Goal: Information Seeking & Learning: Learn about a topic

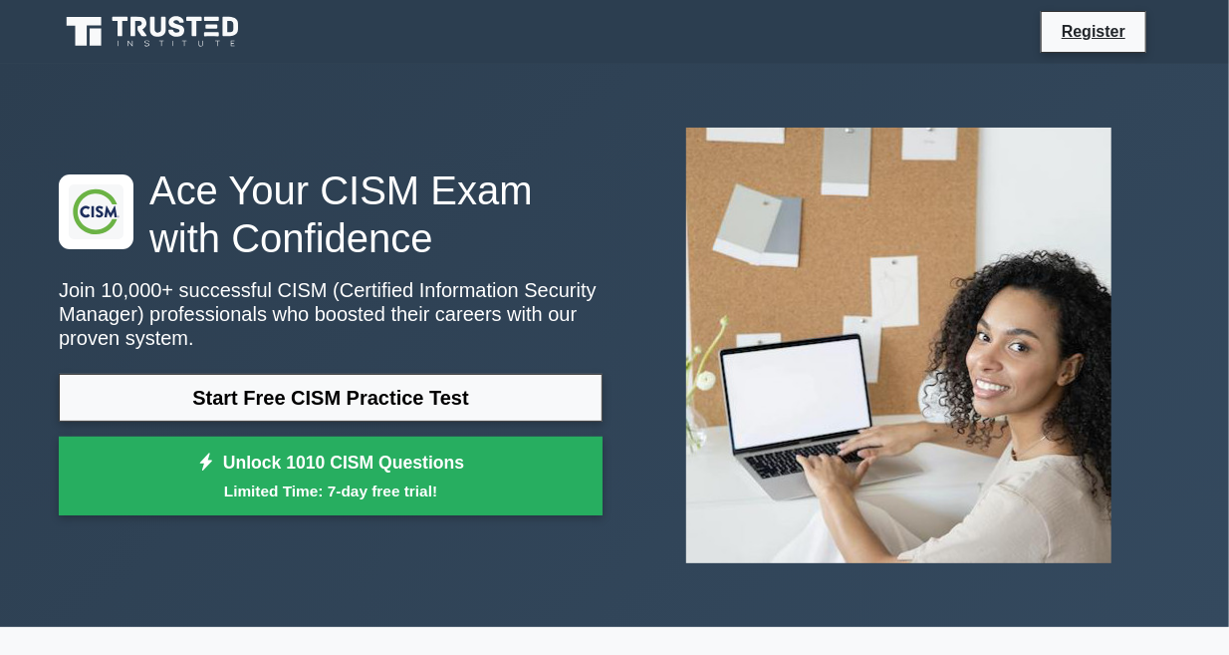
click at [215, 32] on icon at bounding box center [154, 32] width 191 height 38
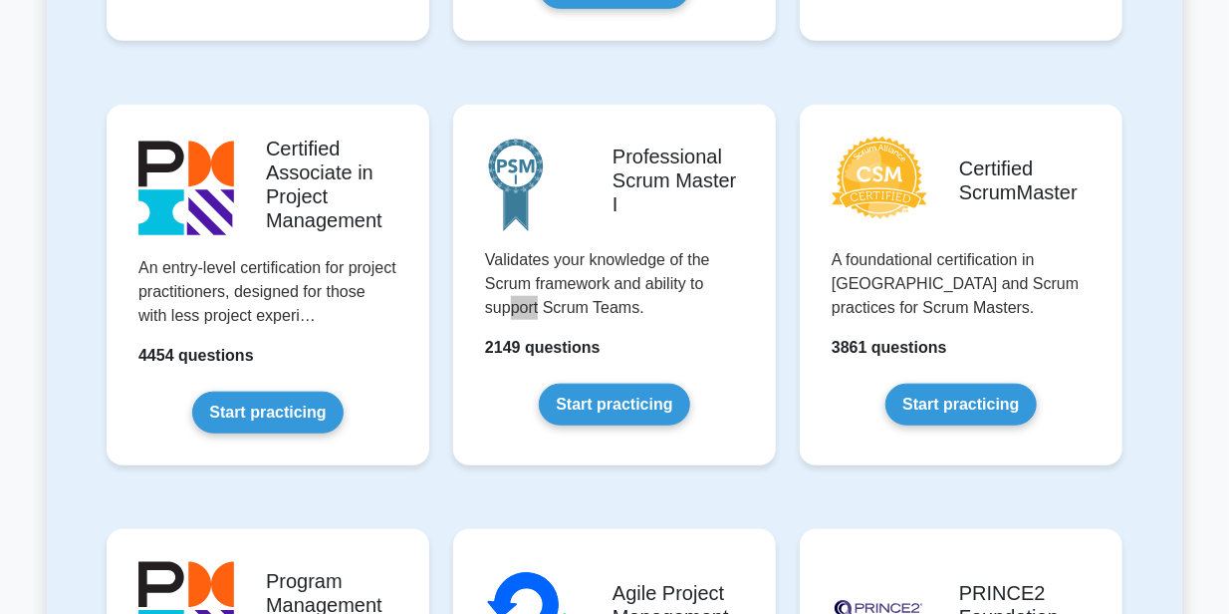
scroll to position [2062, 0]
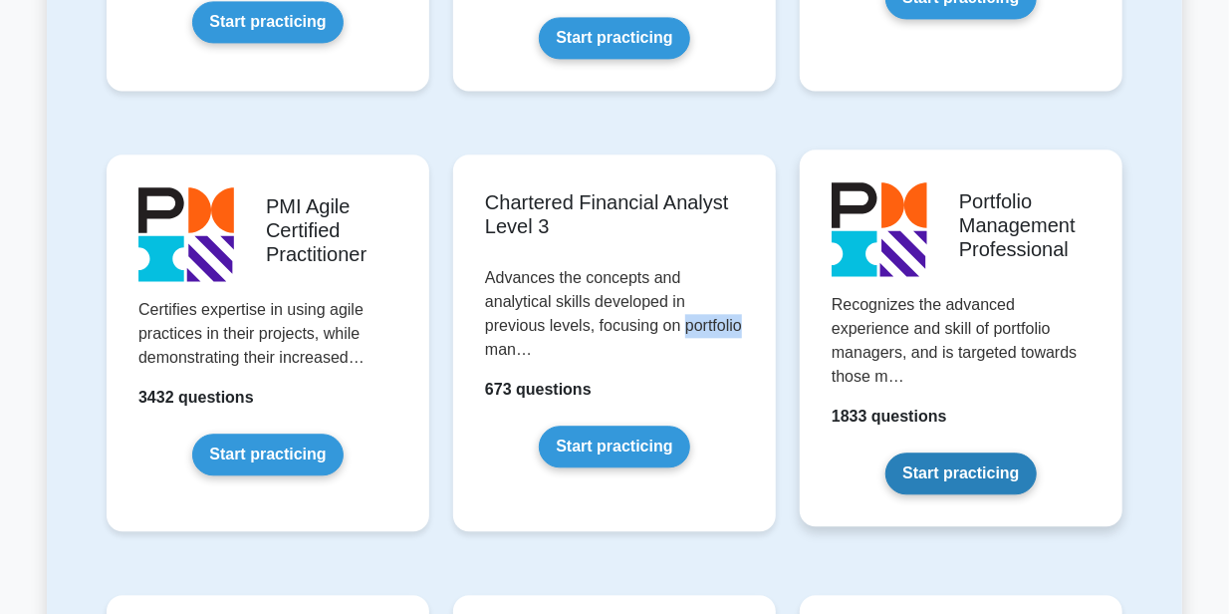
click at [985, 453] on link "Start practicing" at bounding box center [961, 474] width 150 height 42
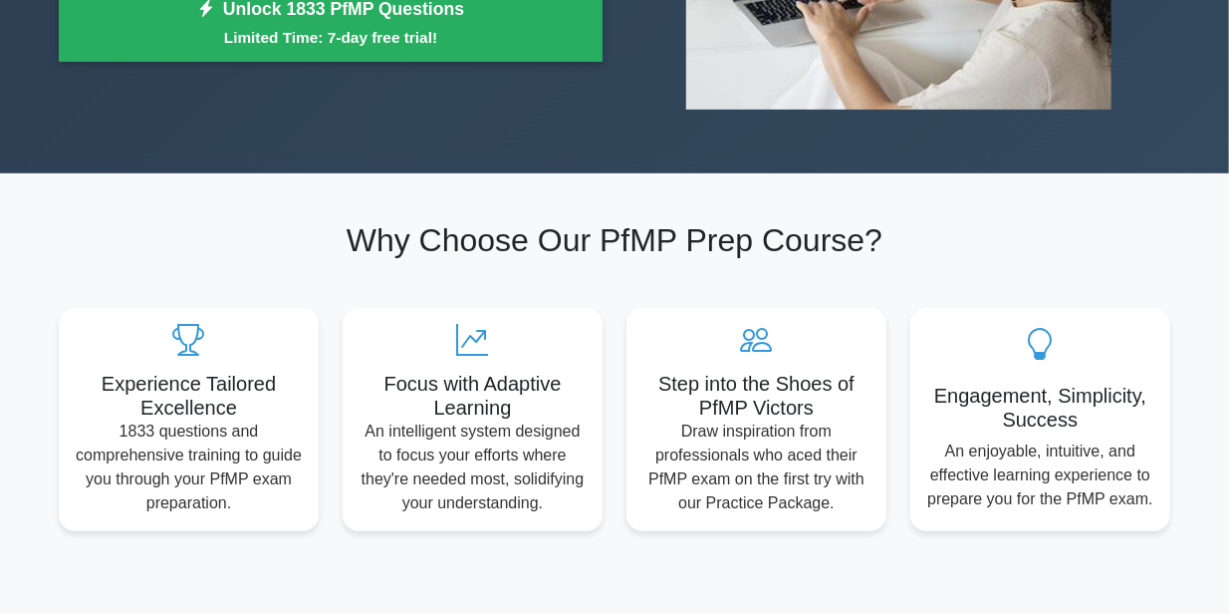
scroll to position [34, 0]
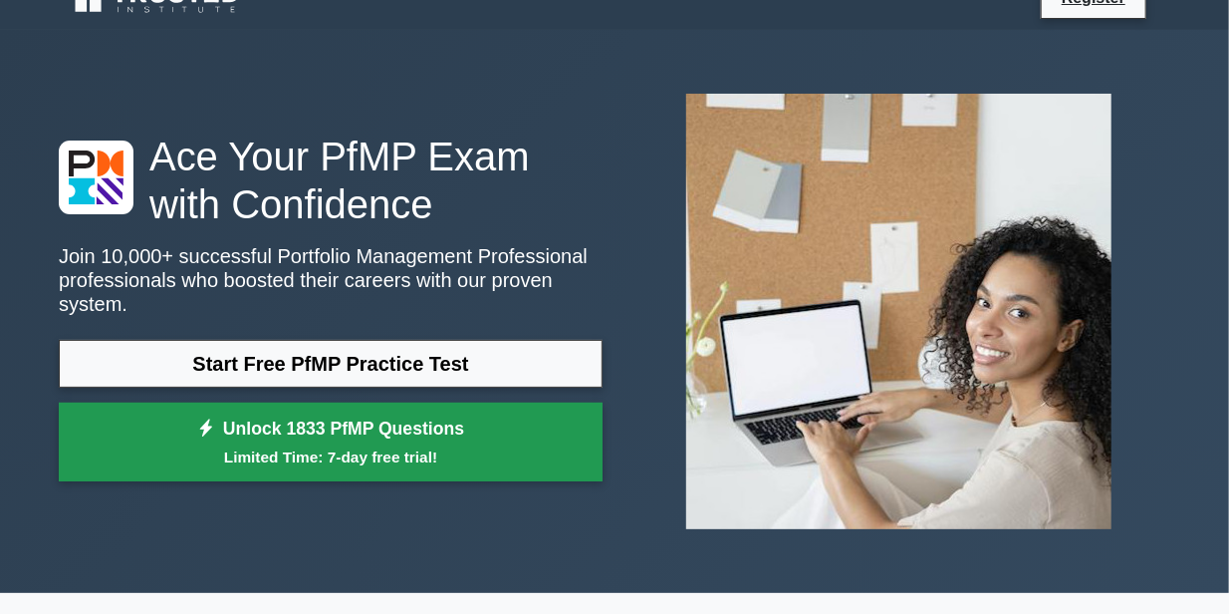
click at [338, 445] on small "Limited Time: 7-day free trial!" at bounding box center [331, 456] width 494 height 23
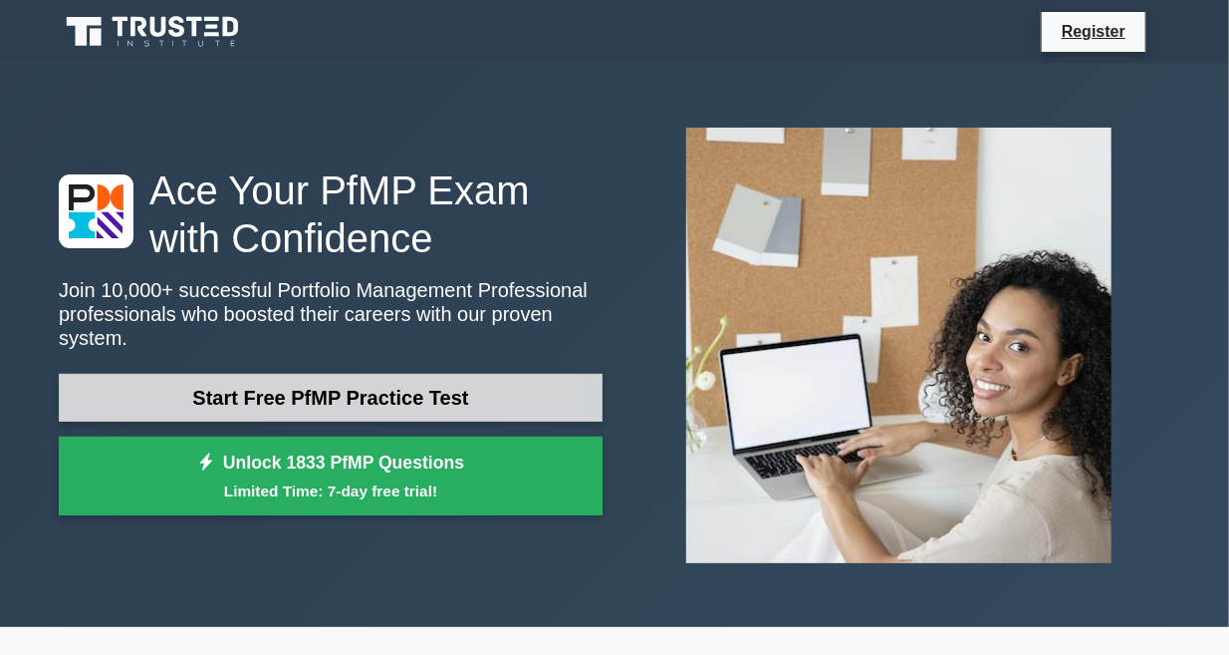
click at [456, 394] on link "Start Free PfMP Practice Test" at bounding box center [331, 398] width 544 height 48
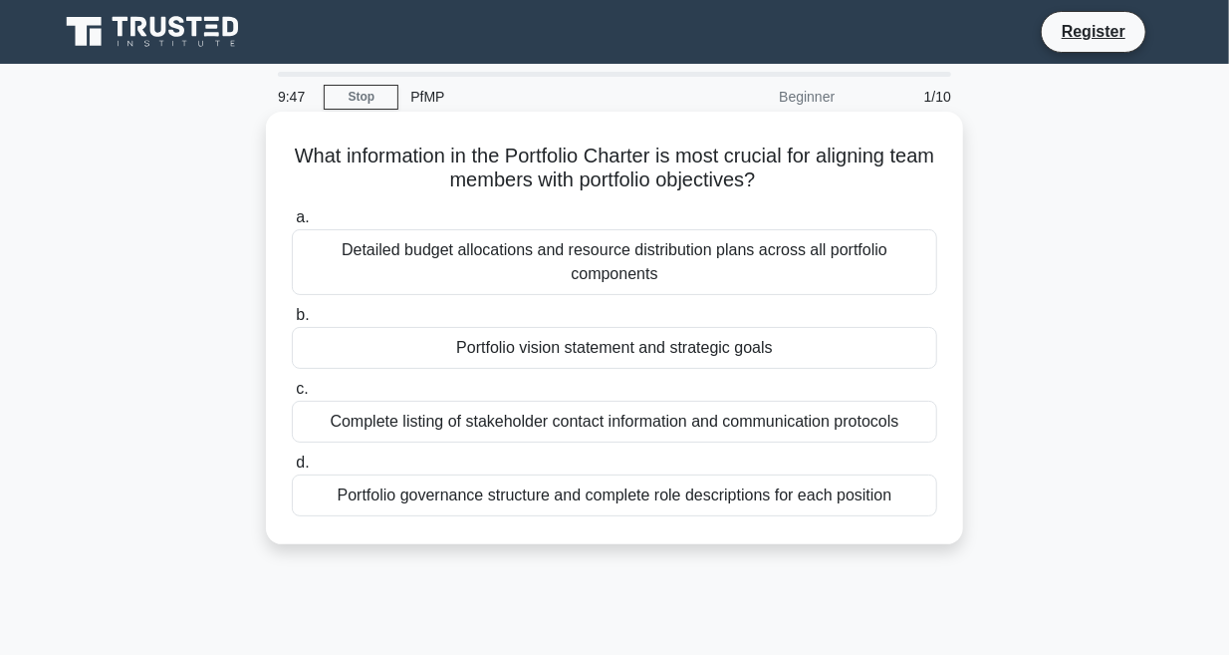
click at [895, 352] on div "Portfolio vision statement and strategic goals" at bounding box center [615, 348] width 646 height 42
click at [292, 322] on input "b. Portfolio vision statement and strategic goals" at bounding box center [292, 315] width 0 height 13
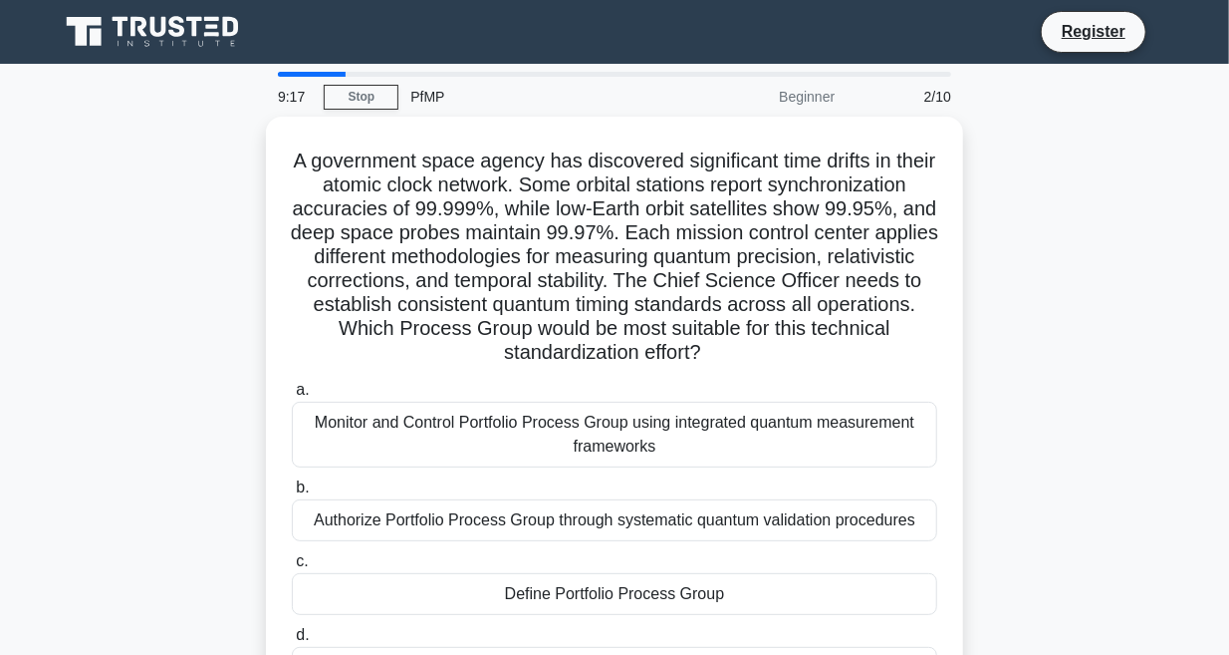
click at [1041, 261] on div "A government space agency has discovered significant time drifts in their atomi…" at bounding box center [615, 441] width 1136 height 648
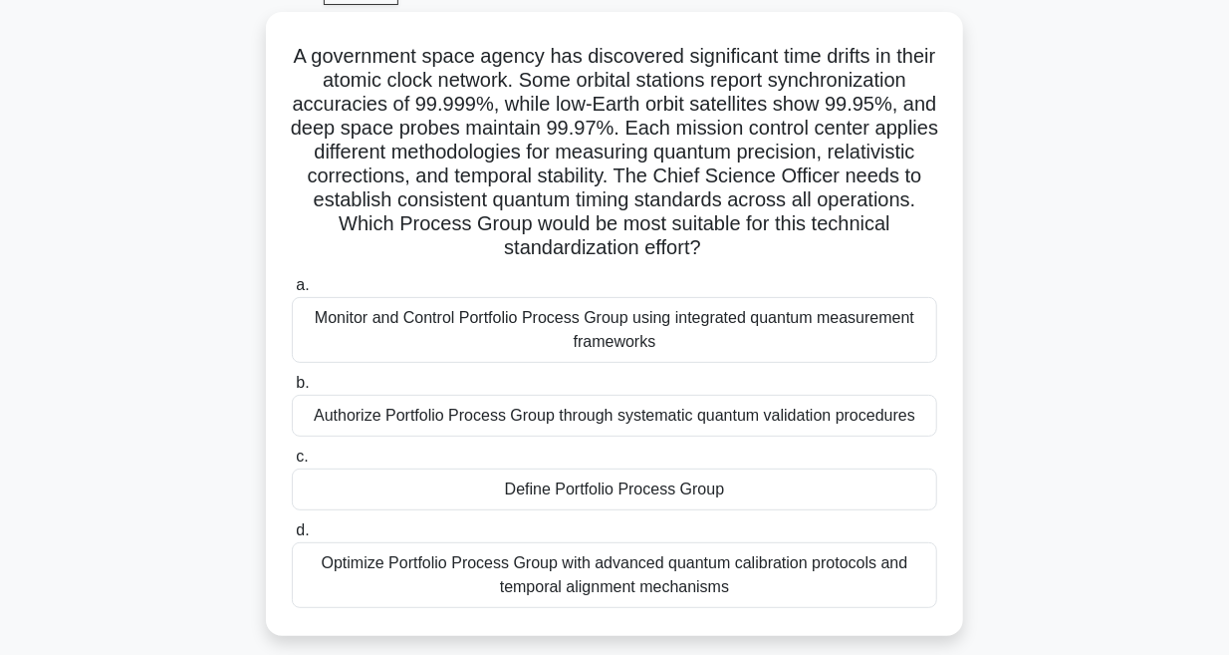
scroll to position [108, 0]
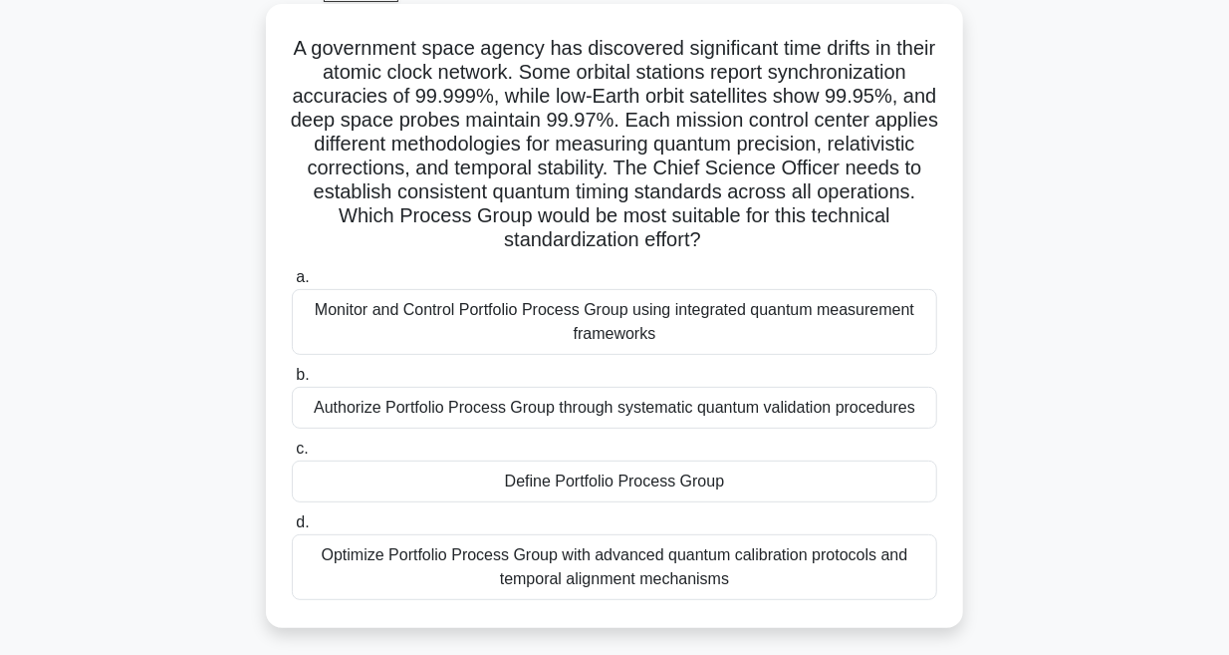
click at [815, 330] on div "Monitor and Control Portfolio Process Group using integrated quantum measuremen…" at bounding box center [615, 322] width 646 height 66
click at [292, 284] on input "a. Monitor and Control Portfolio Process Group using integrated quantum measure…" at bounding box center [292, 277] width 0 height 13
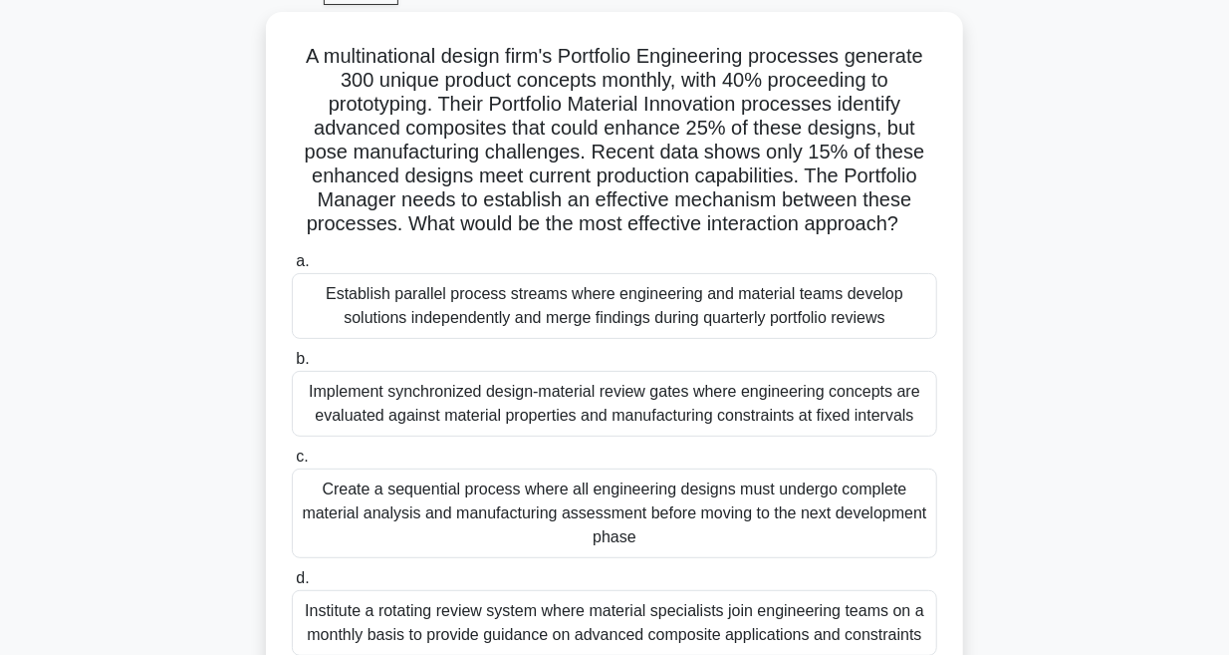
scroll to position [209, 0]
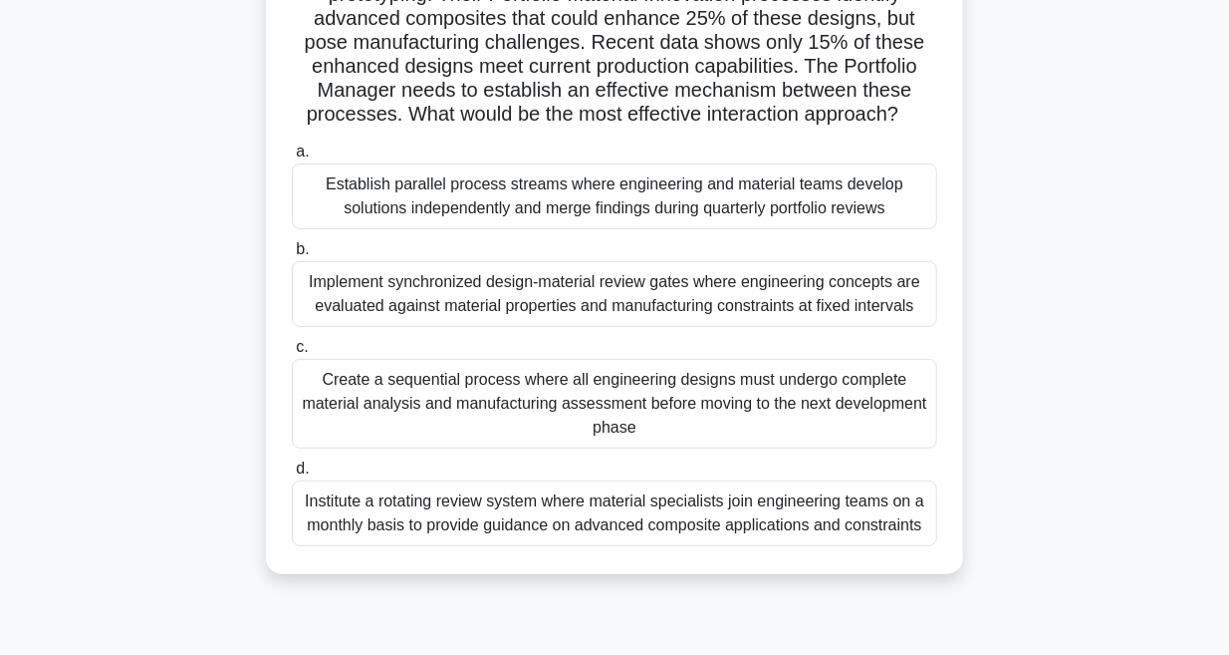
click at [776, 375] on div "Create a sequential process where all engineering designs must undergo complete…" at bounding box center [615, 404] width 646 height 90
click at [292, 354] on input "c. Create a sequential process where all engineering designs must undergo compl…" at bounding box center [292, 347] width 0 height 13
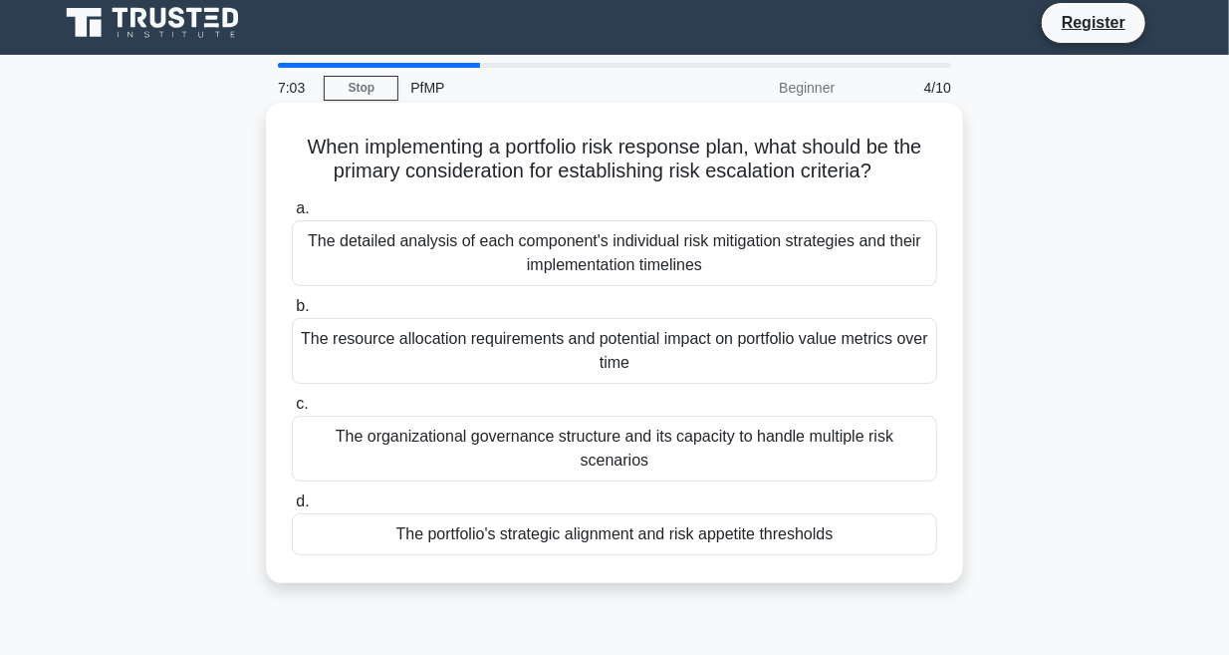
scroll to position [0, 0]
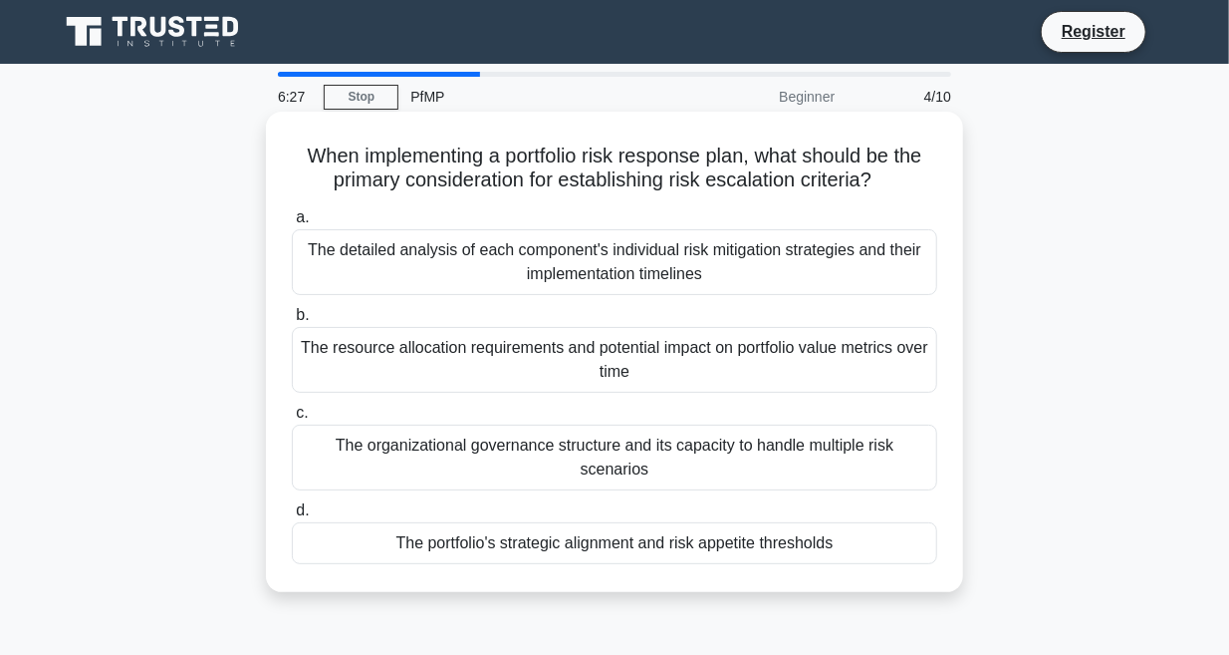
click at [758, 522] on div "The portfolio's strategic alignment and risk appetite thresholds" at bounding box center [615, 543] width 646 height 42
click at [292, 517] on input "d. The portfolio's strategic alignment and risk appetite thresholds" at bounding box center [292, 510] width 0 height 13
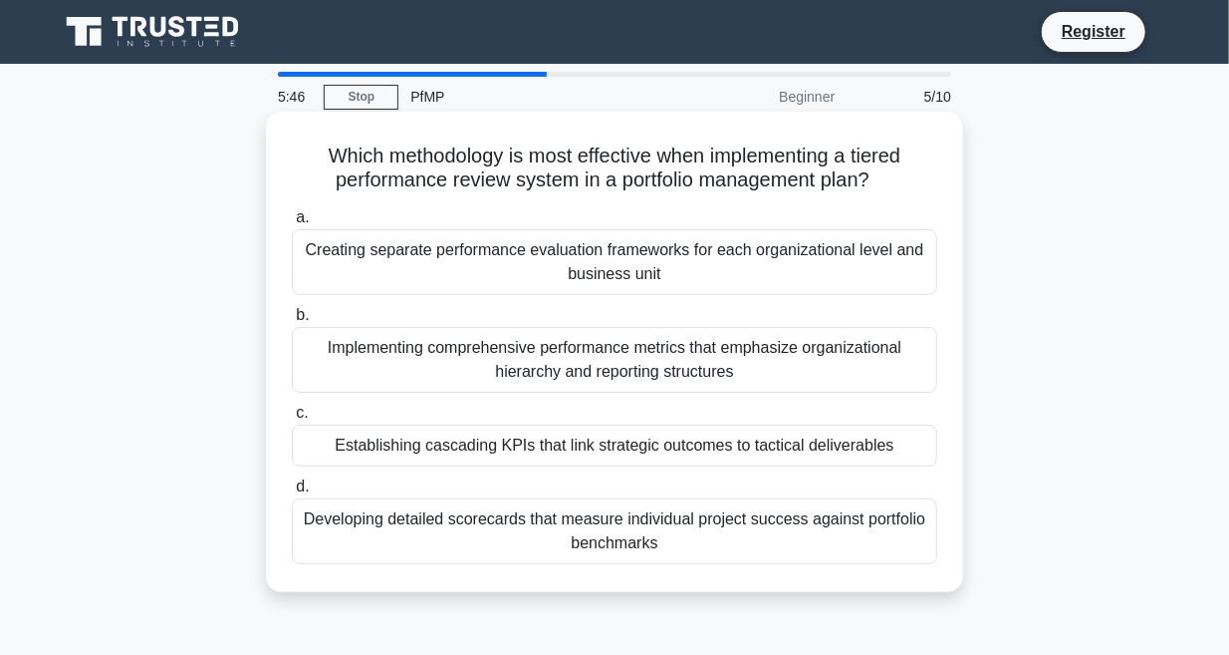
click at [689, 275] on div "Creating separate performance evaluation frameworks for each organizational lev…" at bounding box center [615, 262] width 646 height 66
click at [292, 224] on input "a. Creating separate performance evaluation frameworks for each organizational …" at bounding box center [292, 217] width 0 height 13
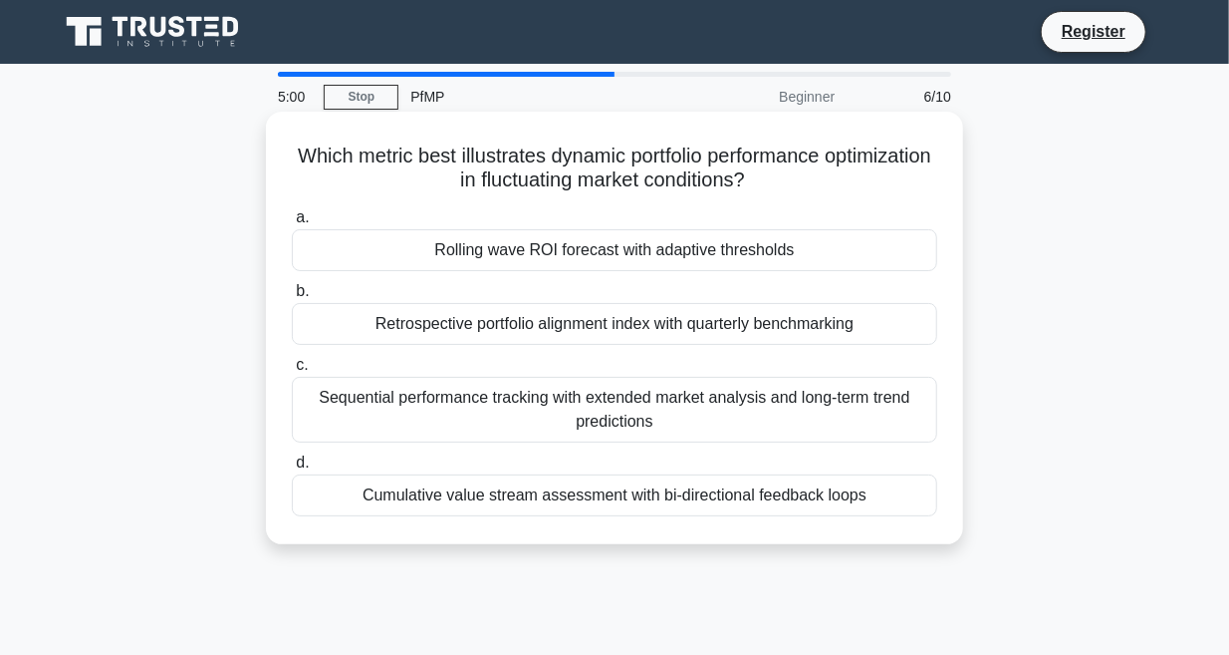
click at [711, 430] on div "Sequential performance tracking with extended market analysis and long-term tre…" at bounding box center [615, 410] width 646 height 66
click at [292, 372] on input "c. Sequential performance tracking with extended market analysis and long-term …" at bounding box center [292, 365] width 0 height 13
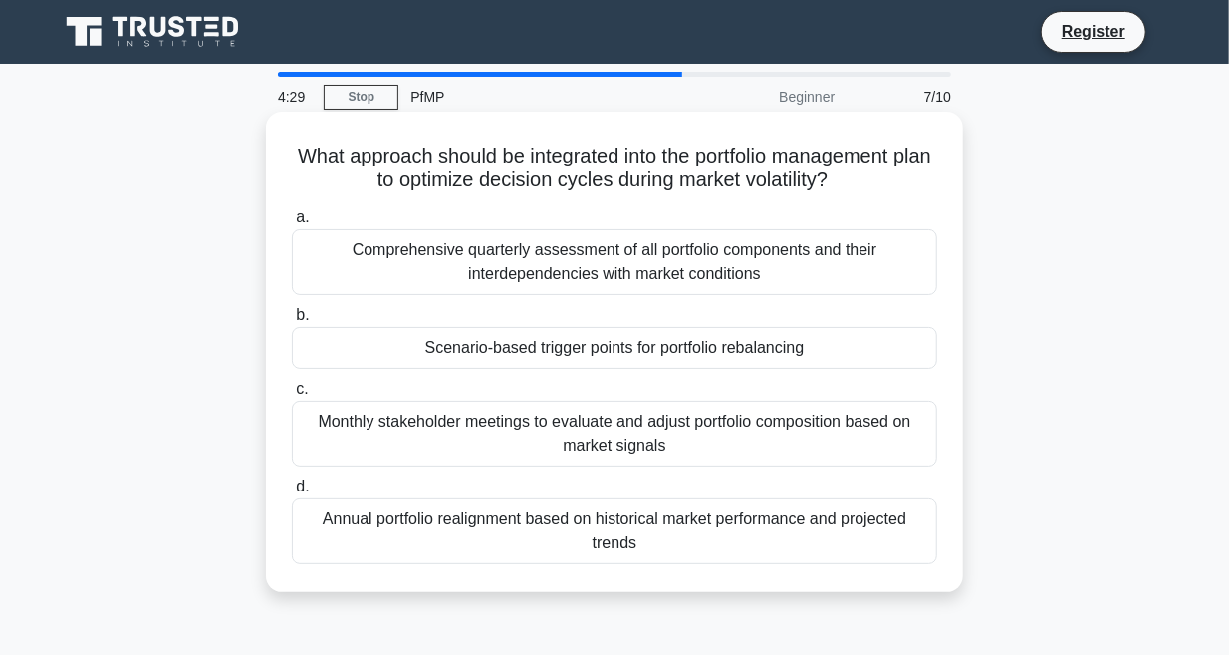
click at [730, 351] on div "Scenario-based trigger points for portfolio rebalancing" at bounding box center [615, 348] width 646 height 42
click at [292, 322] on input "b. Scenario-based trigger points for portfolio rebalancing" at bounding box center [292, 315] width 0 height 13
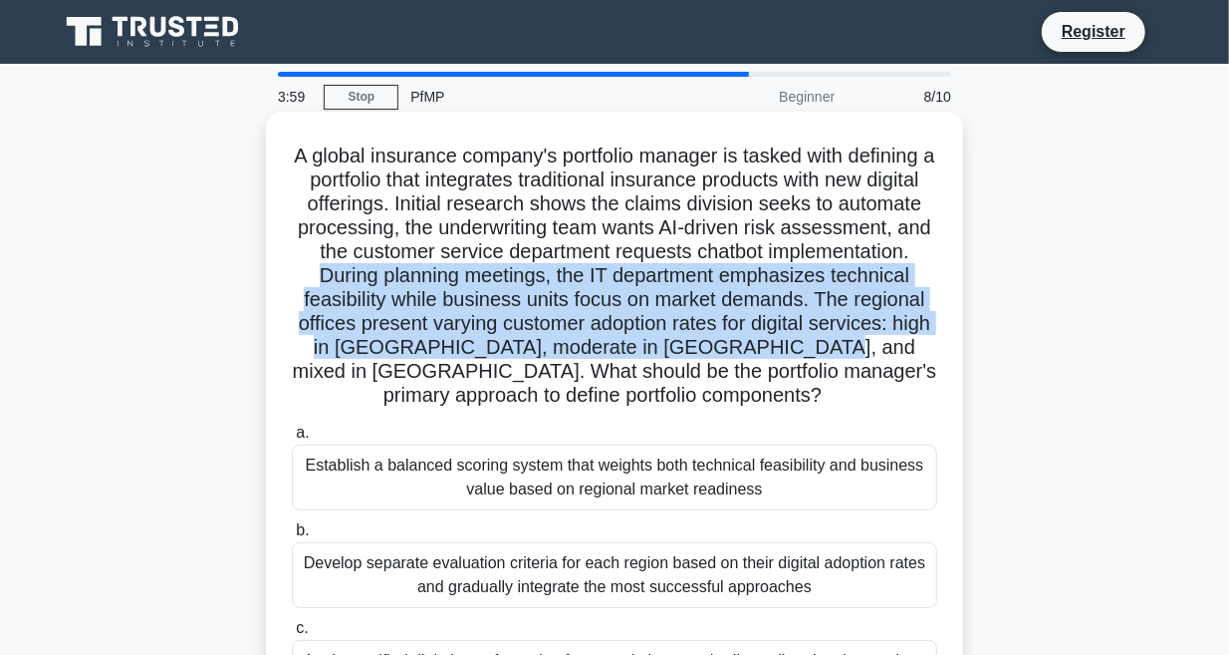
drag, startPoint x: 346, startPoint y: 279, endPoint x: 752, endPoint y: 347, distance: 412.1
click at [752, 347] on h5 "A global insurance company's portfolio manager is tasked with defining a portfo…" at bounding box center [615, 275] width 650 height 265
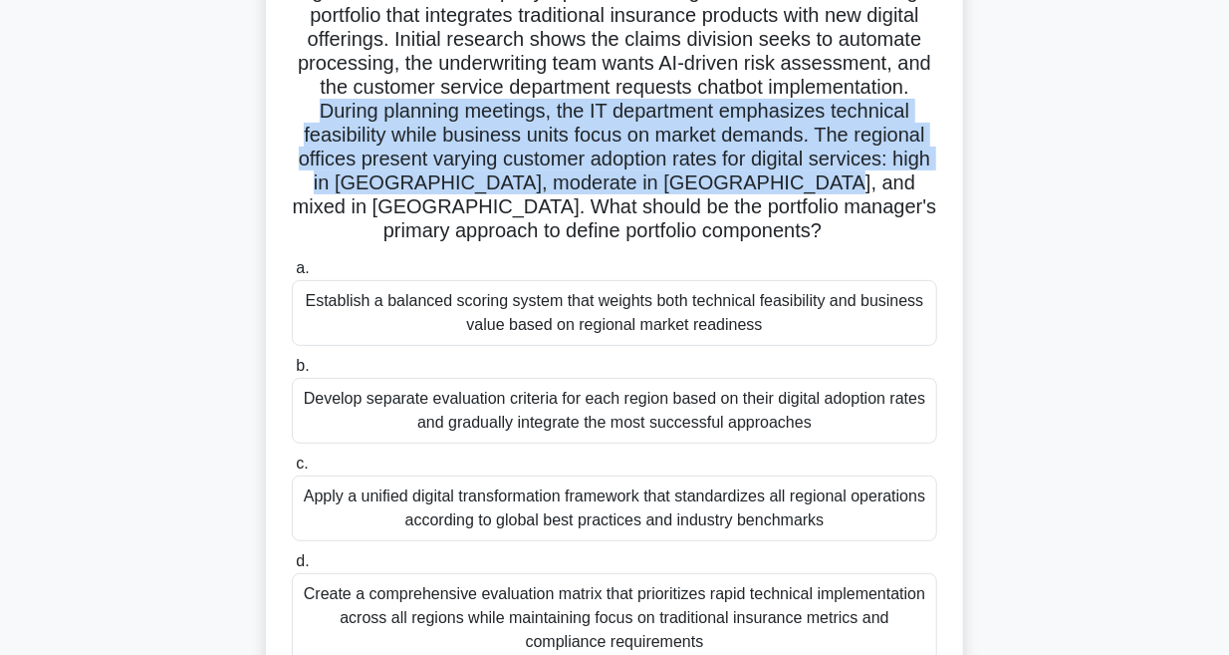
scroll to position [209, 0]
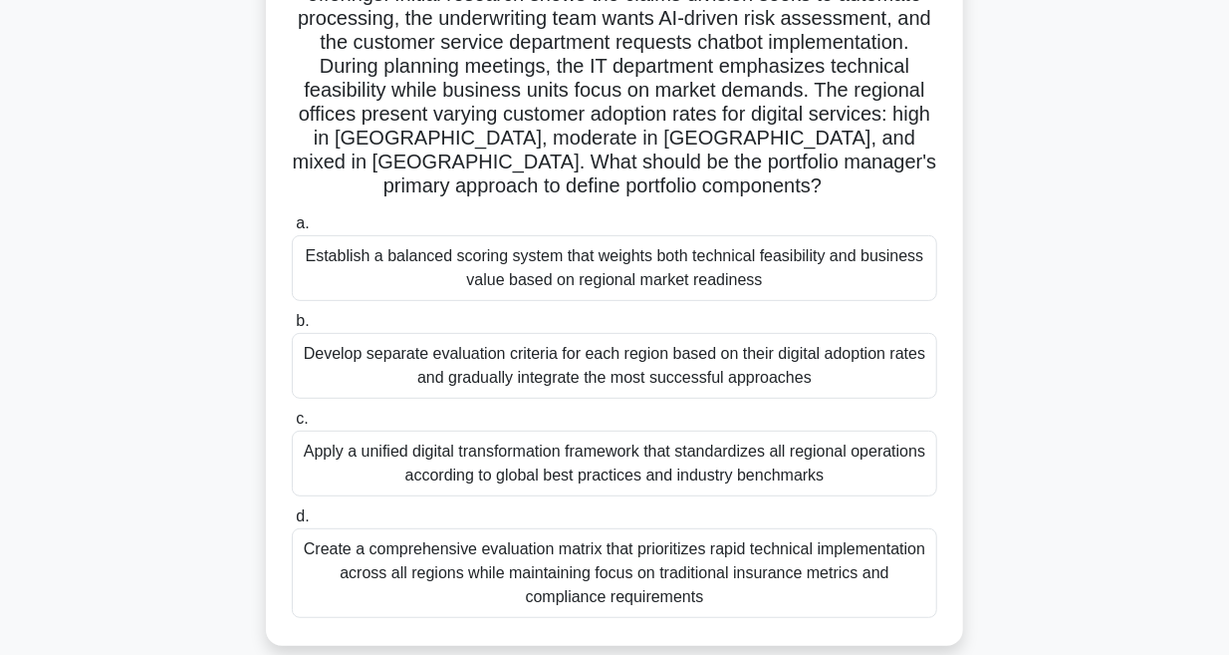
click at [877, 467] on div "Apply a unified digital transformation framework that standardizes all regional…" at bounding box center [615, 463] width 646 height 66
click at [292, 425] on input "c. Apply a unified digital transformation framework that standardizes all regio…" at bounding box center [292, 418] width 0 height 13
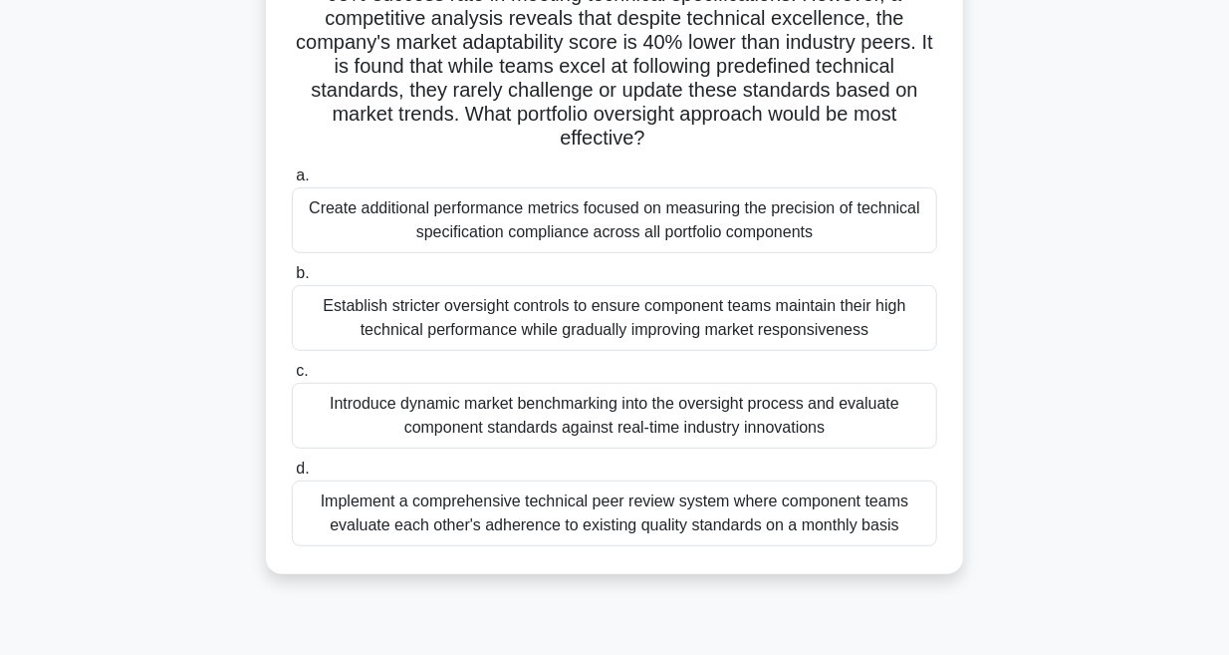
click at [815, 518] on div "Implement a comprehensive technical peer review system where component teams ev…" at bounding box center [615, 513] width 646 height 66
click at [292, 475] on input "d. Implement a comprehensive technical peer review system where component teams…" at bounding box center [292, 468] width 0 height 13
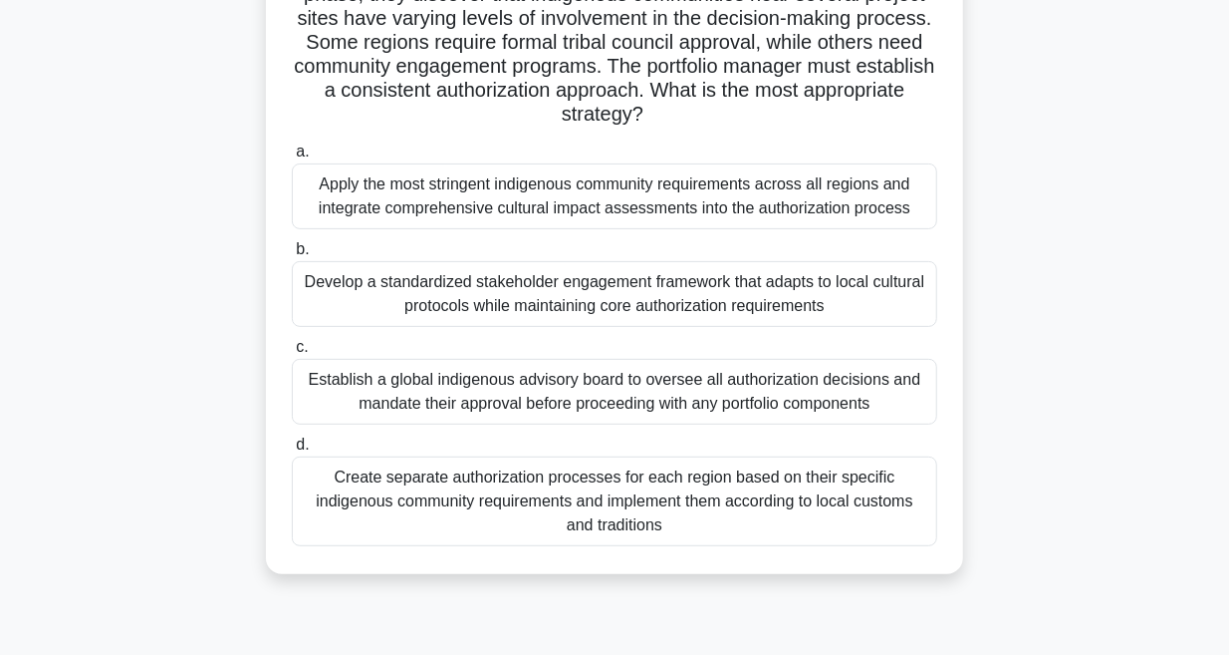
click at [719, 476] on div "Create separate authorization processes for each region based on their specific…" at bounding box center [615, 501] width 646 height 90
click at [292, 451] on input "d. Create separate authorization processes for each region based on their speci…" at bounding box center [292, 444] width 0 height 13
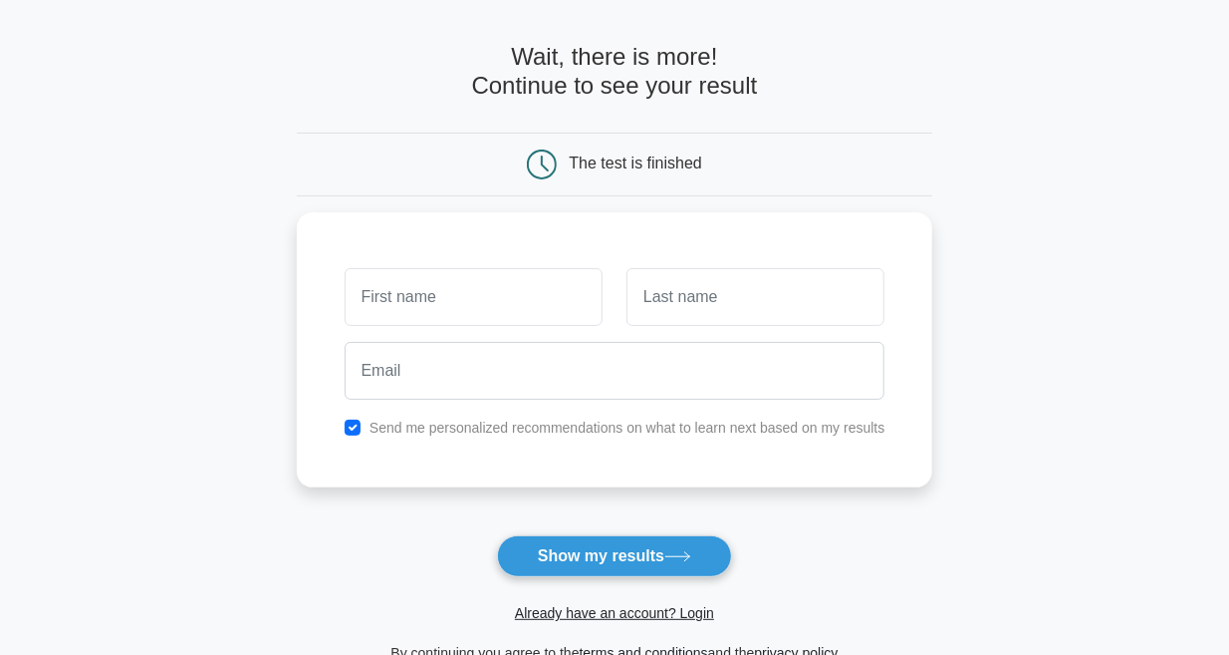
scroll to position [105, 0]
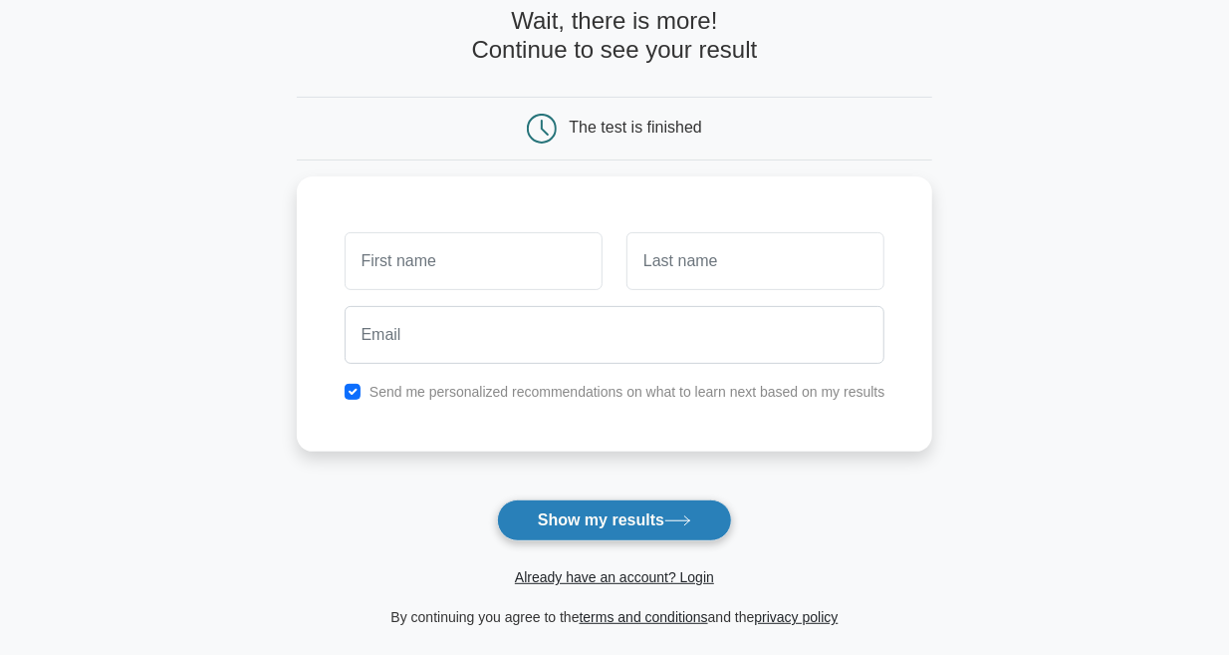
click at [645, 512] on button "Show my results" at bounding box center [614, 520] width 235 height 42
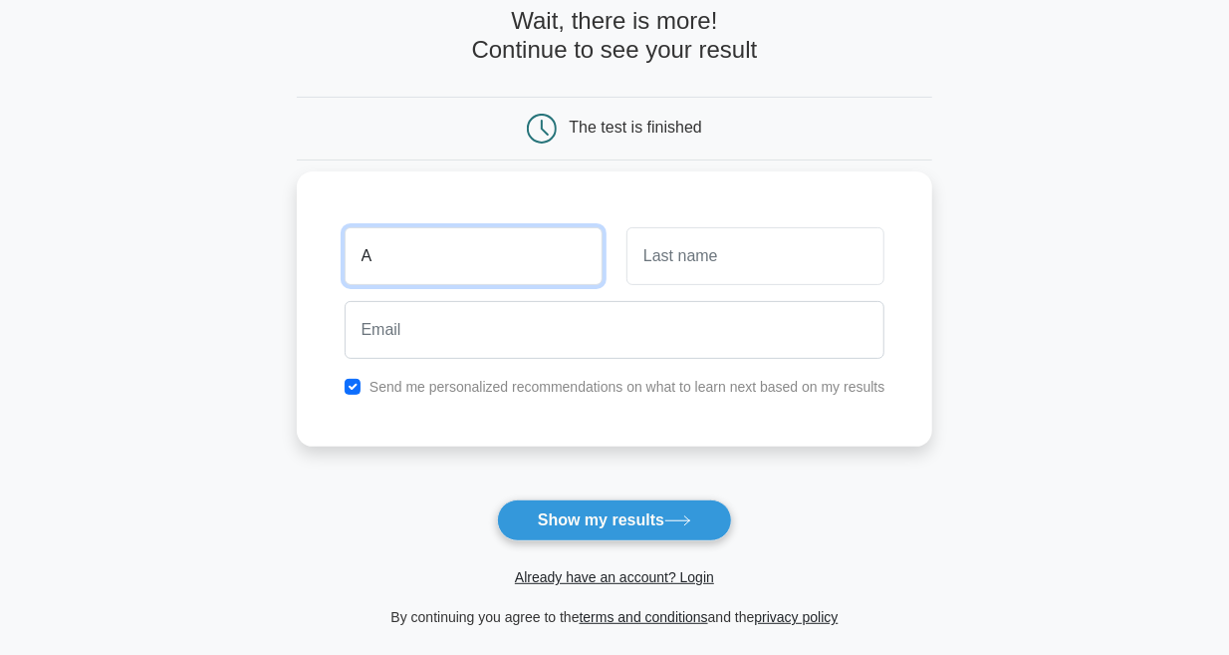
type input "A"
click at [715, 221] on div at bounding box center [756, 256] width 282 height 74
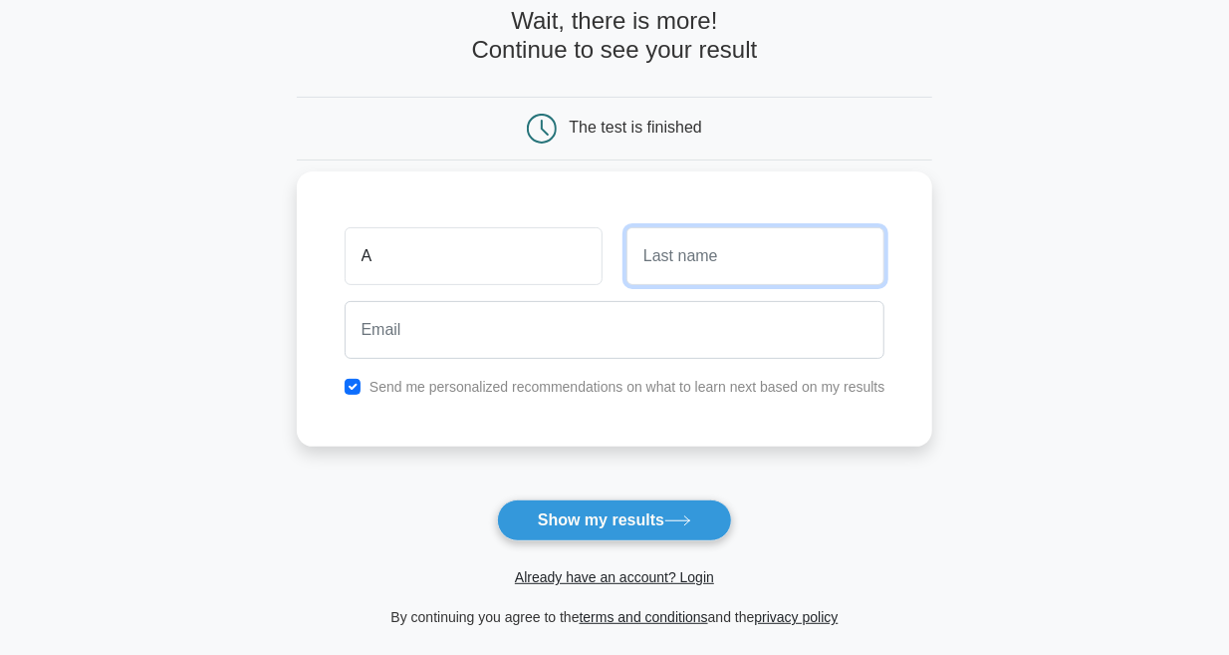
click at [719, 251] on input "text" at bounding box center [756, 256] width 258 height 58
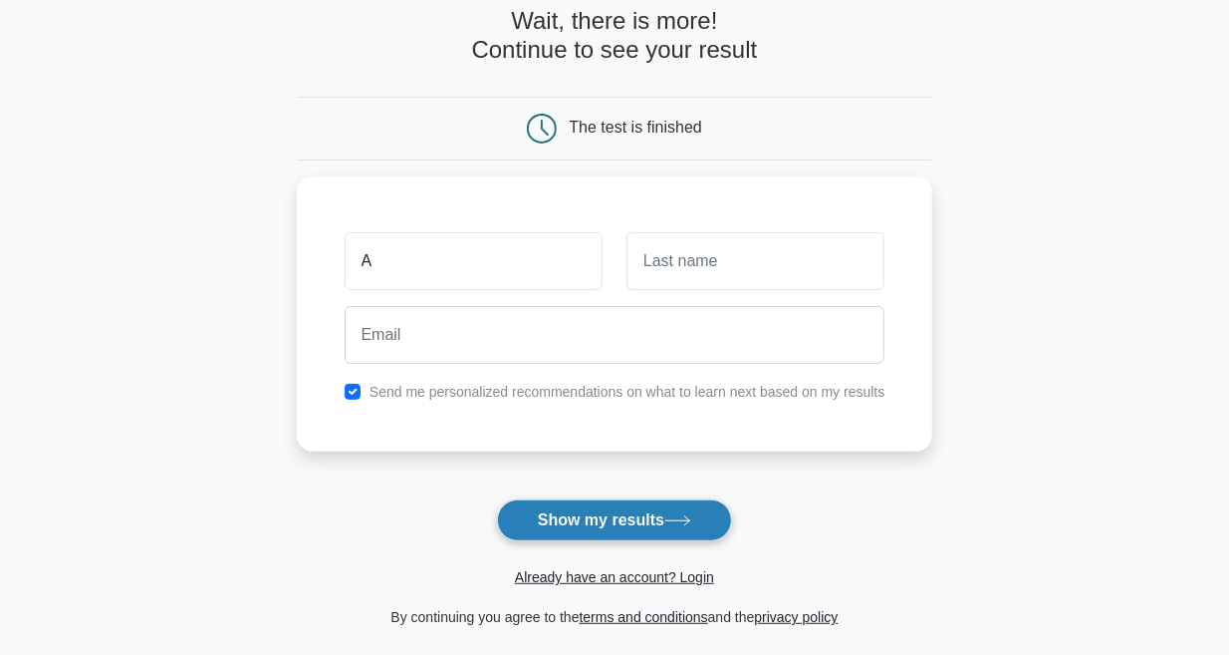
click at [653, 511] on button "Show my results" at bounding box center [614, 520] width 235 height 42
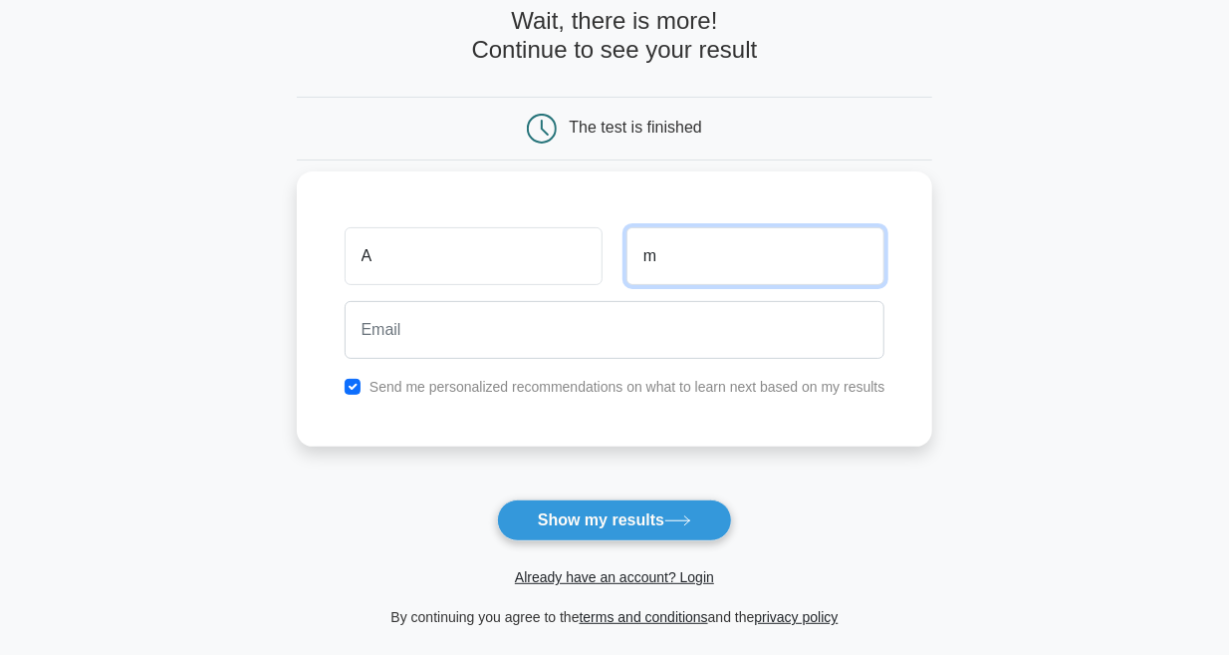
type input "m"
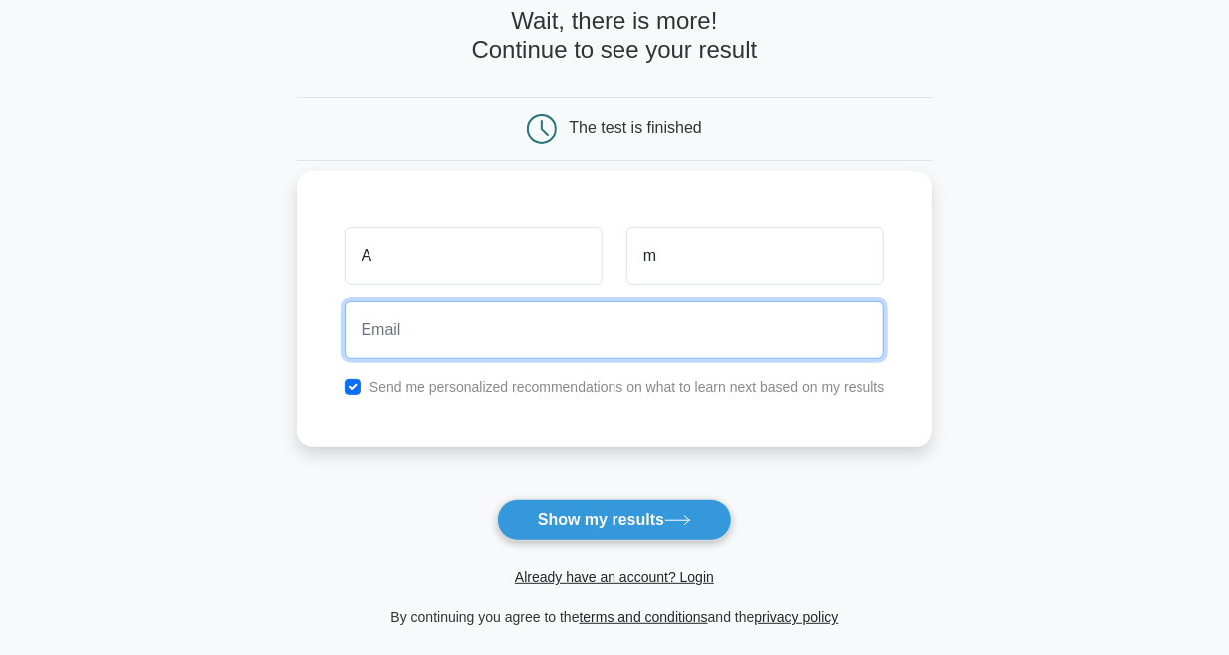
click at [614, 306] on input "email" at bounding box center [615, 330] width 541 height 58
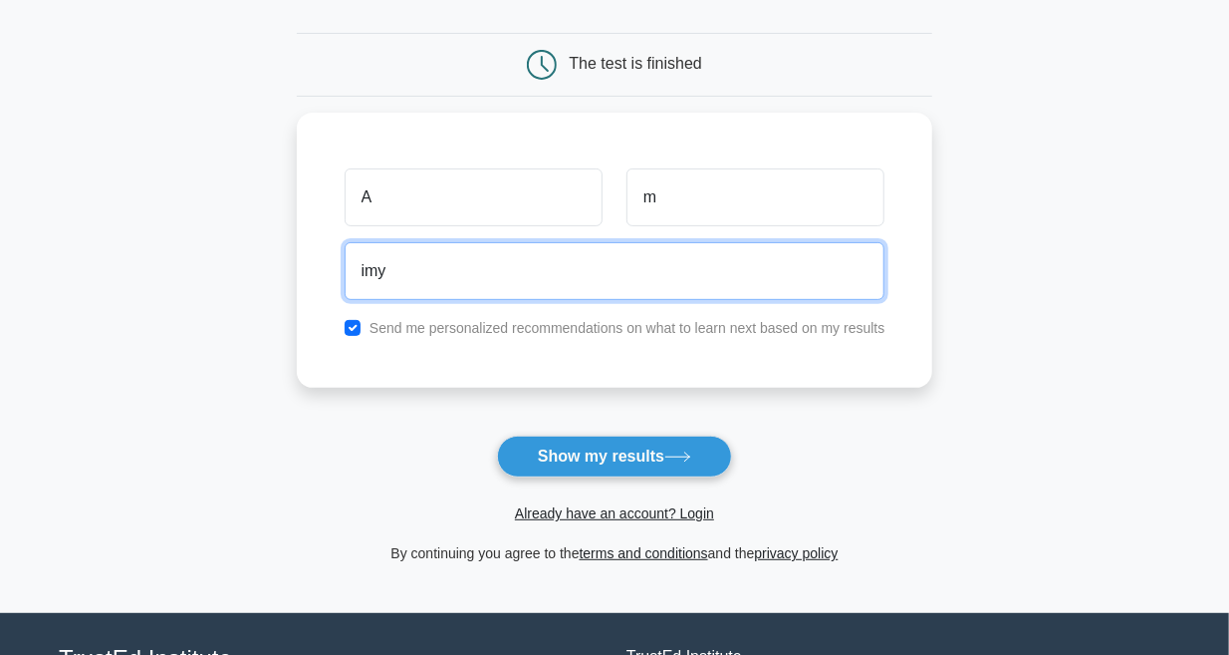
scroll to position [209, 0]
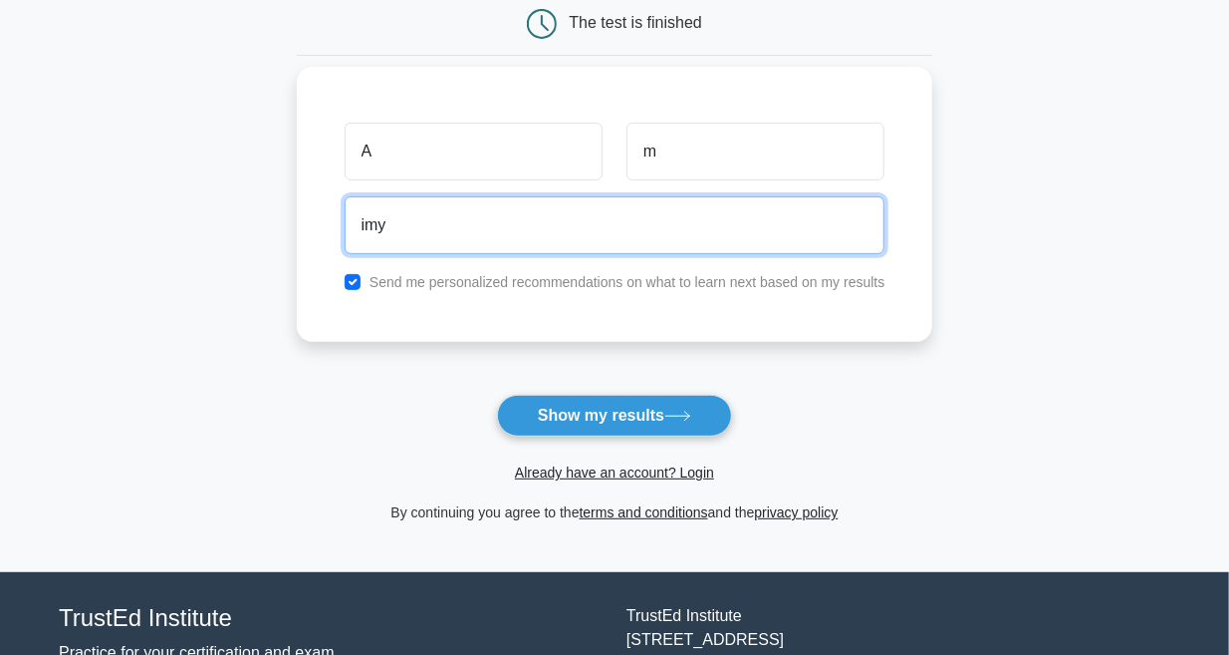
click at [570, 215] on input "imy" at bounding box center [615, 225] width 541 height 58
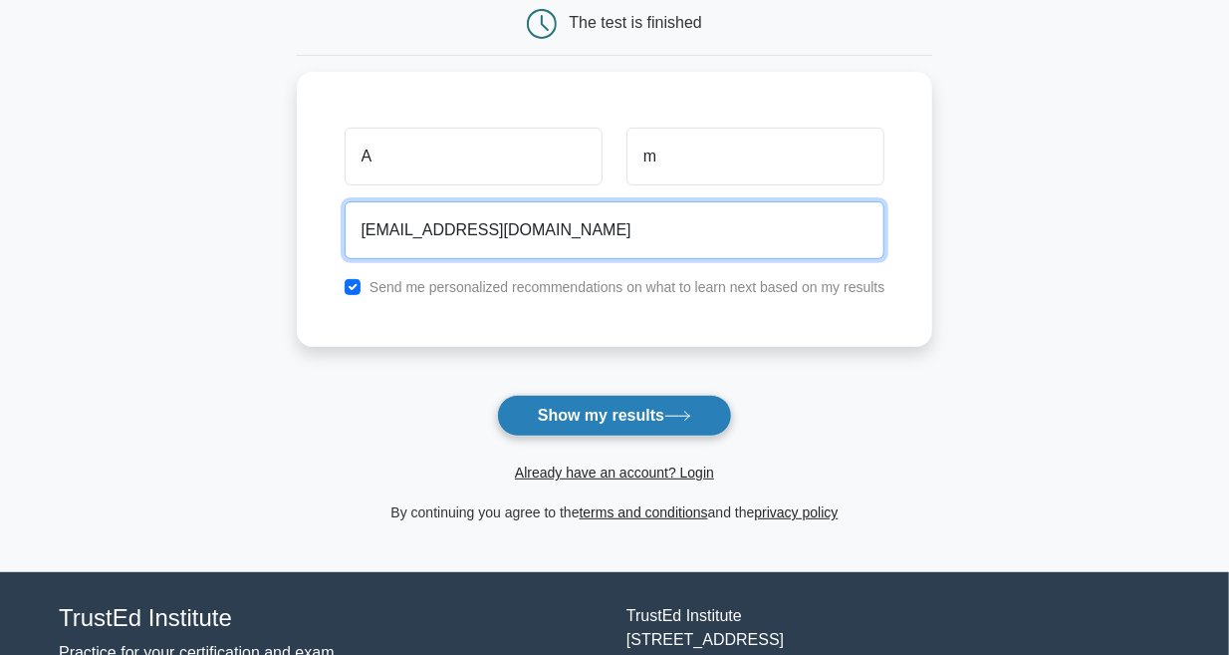
type input "imy.mhmd@gmail.com"
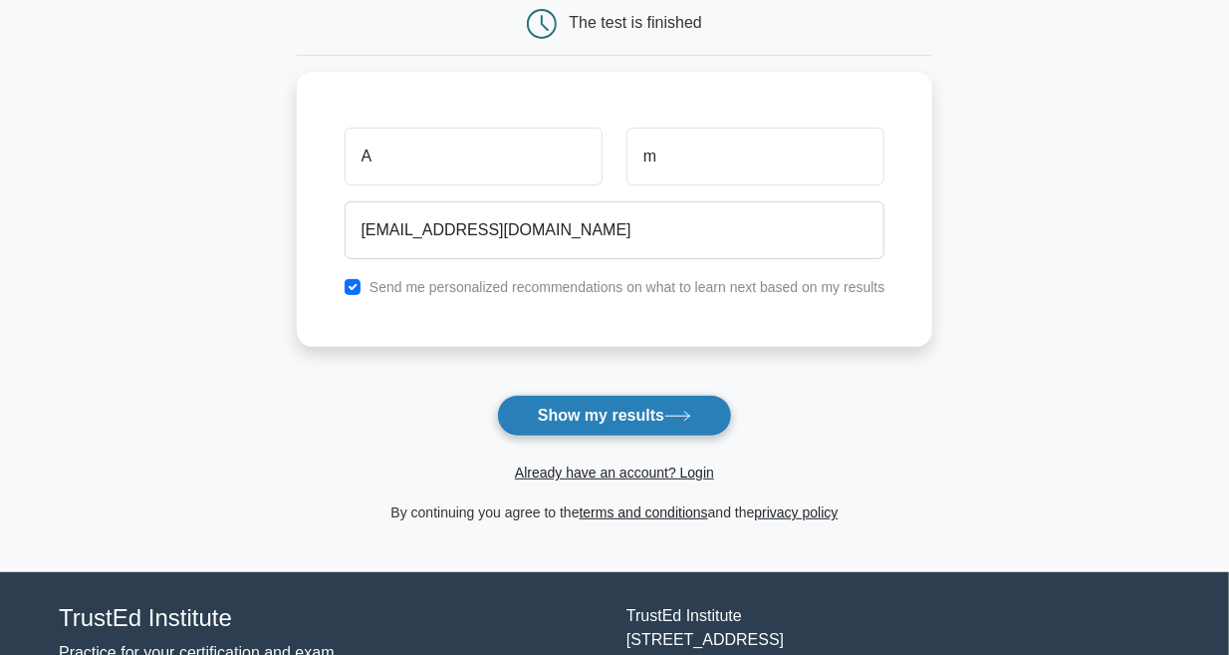
click at [662, 404] on button "Show my results" at bounding box center [614, 416] width 235 height 42
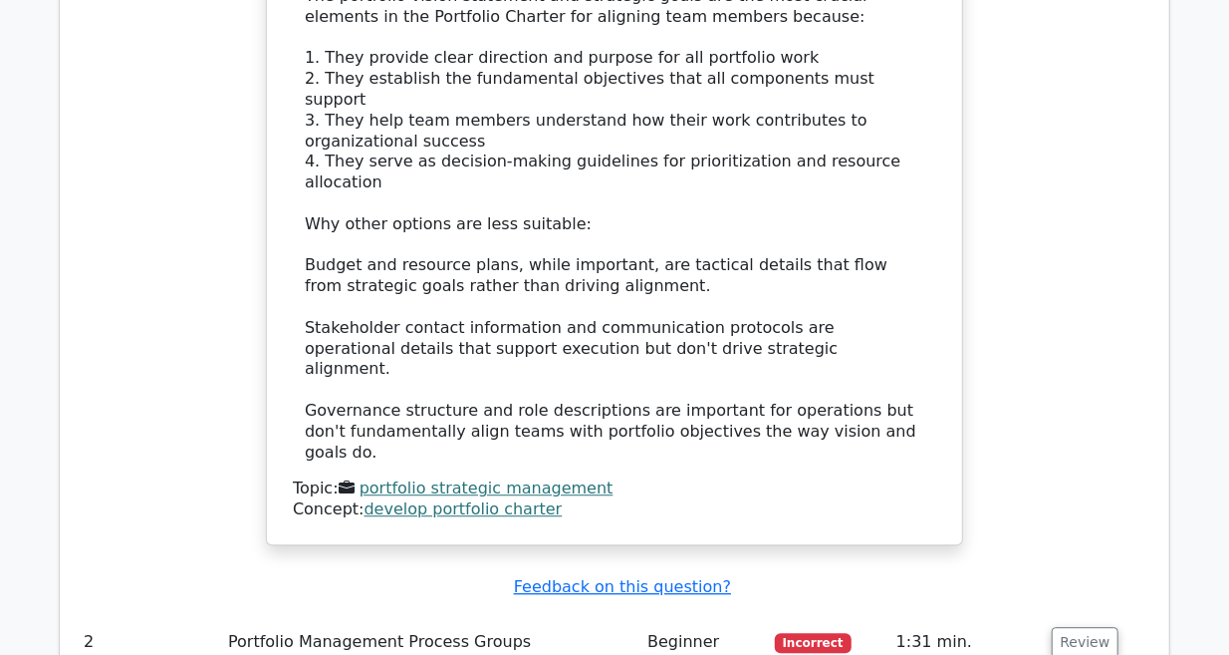
scroll to position [2307, 0]
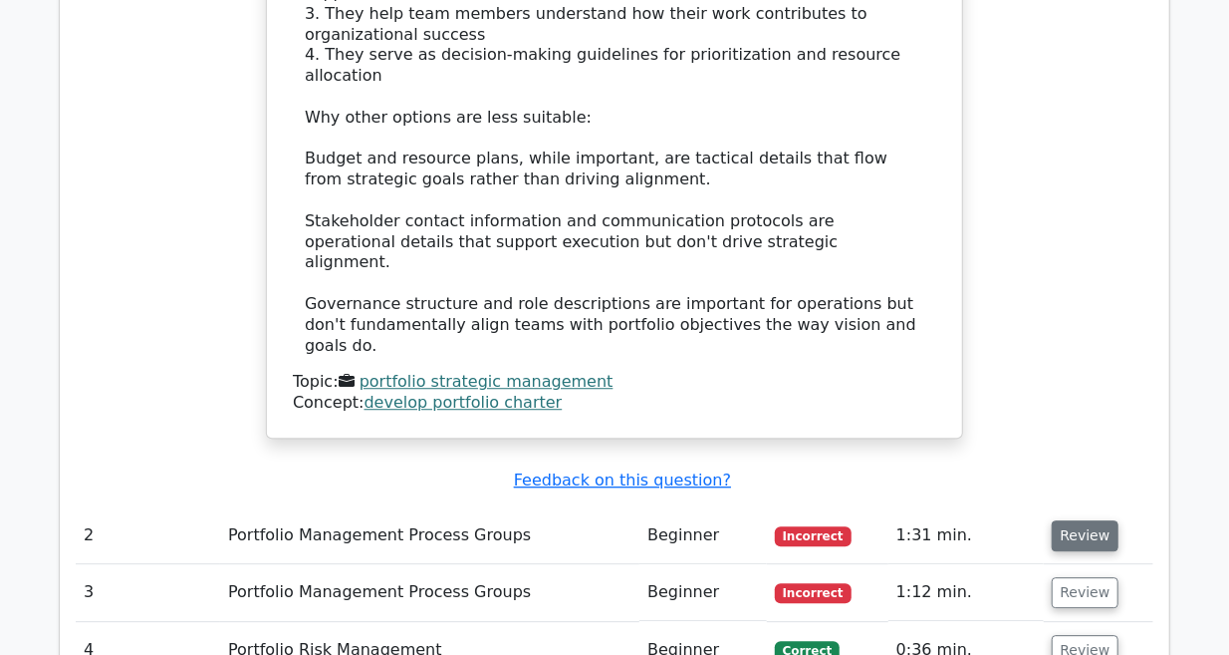
click at [1070, 520] on button "Review" at bounding box center [1086, 535] width 68 height 31
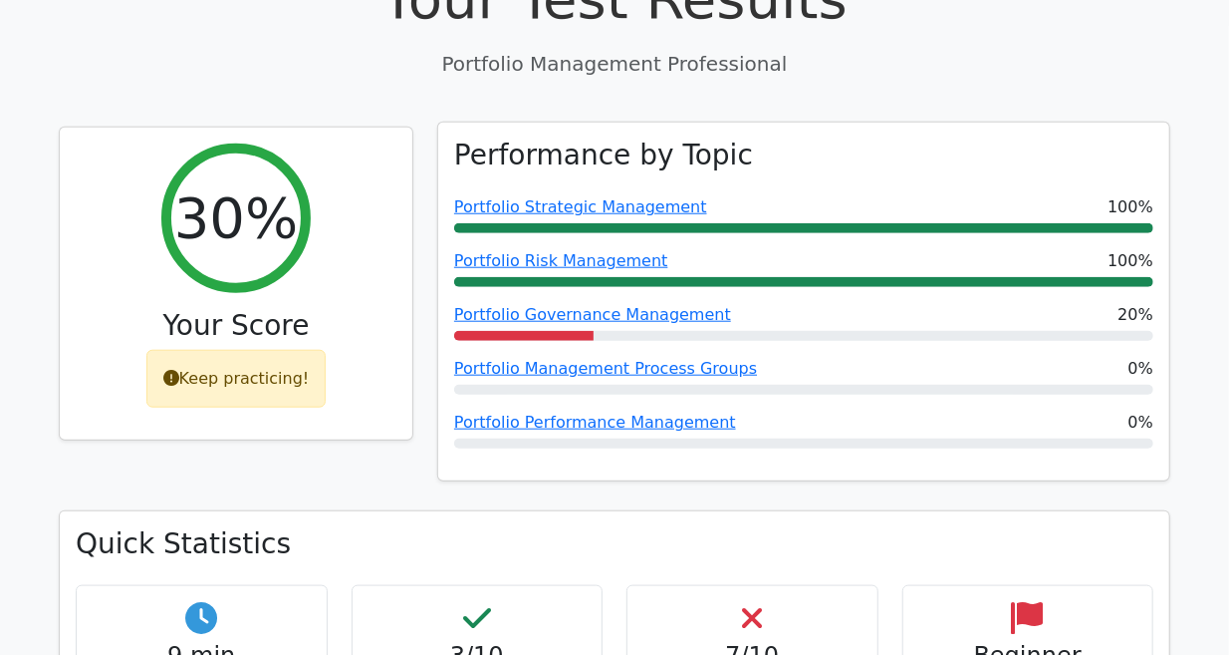
scroll to position [524, 0]
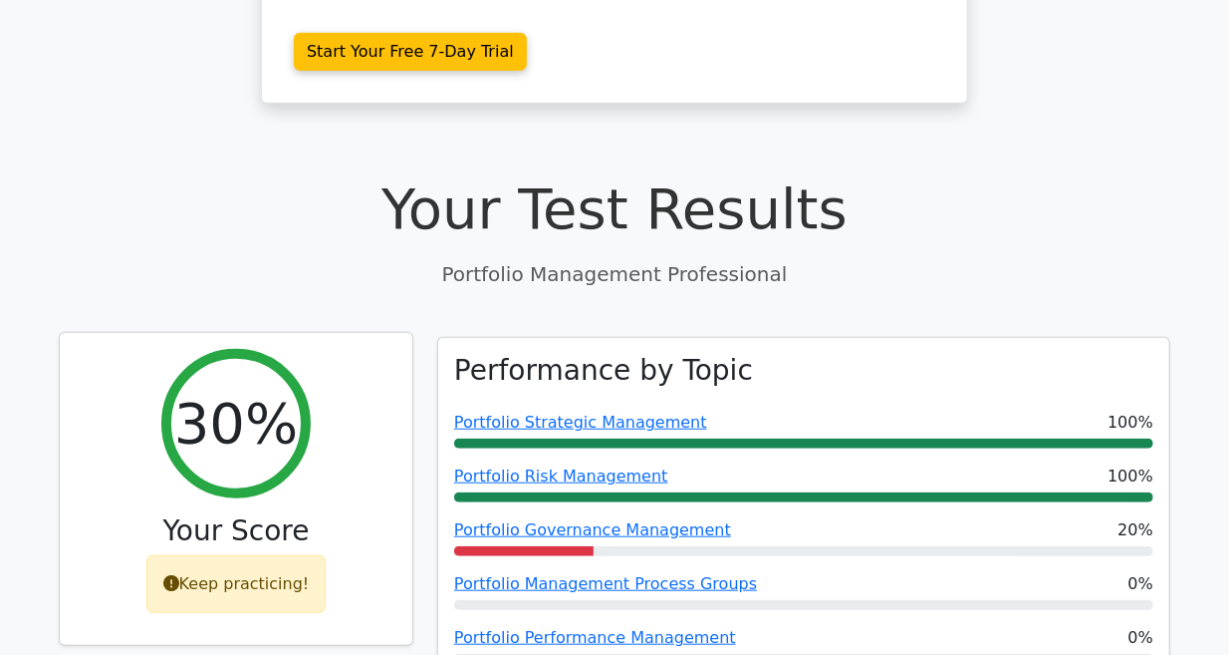
click at [201, 555] on div "Keep practicing!" at bounding box center [236, 584] width 180 height 58
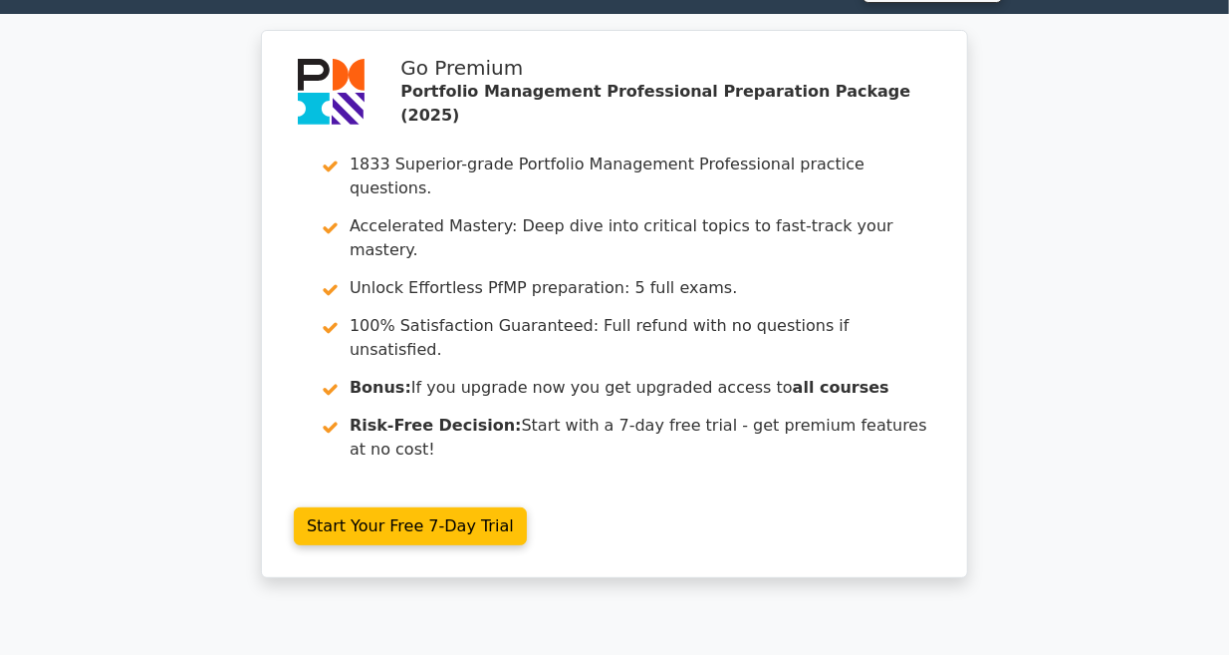
scroll to position [0, 0]
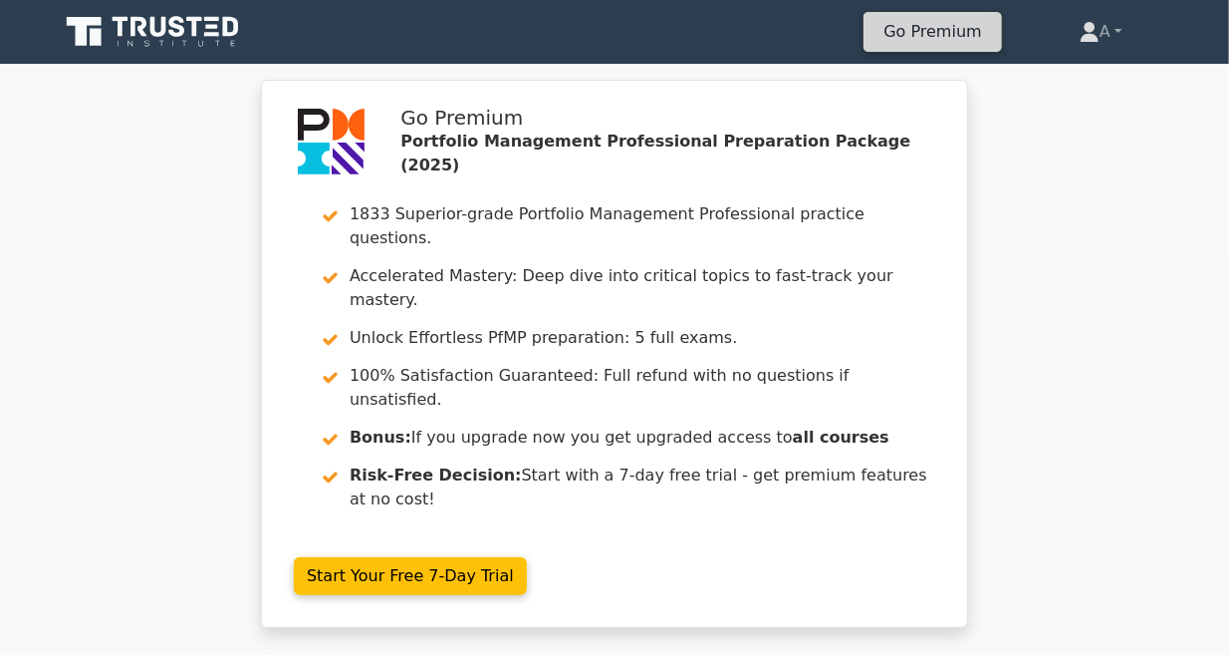
click at [938, 21] on link "Go Premium" at bounding box center [933, 31] width 122 height 27
